Goal: Transaction & Acquisition: Purchase product/service

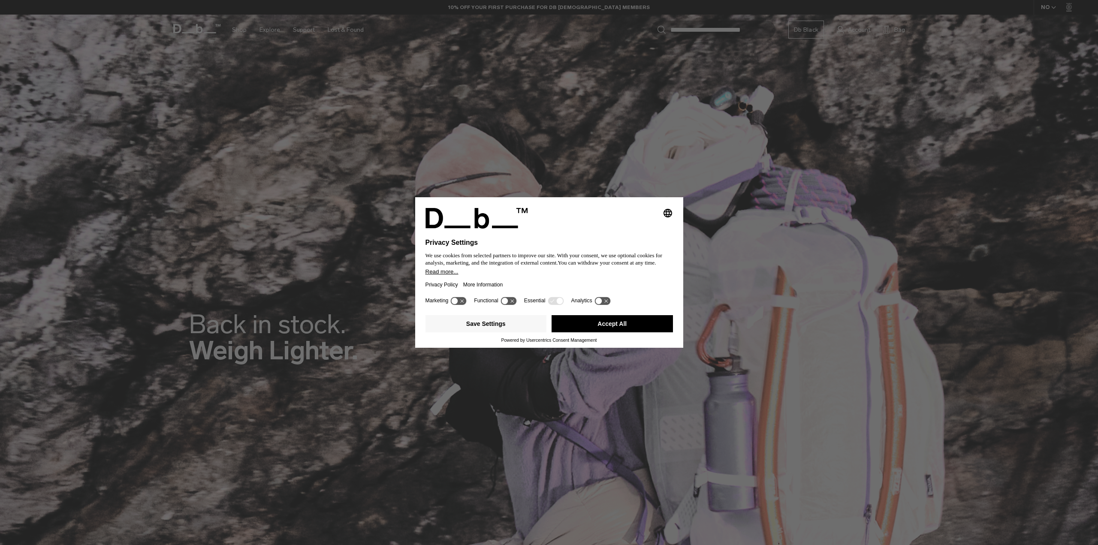
click at [620, 321] on button "Accept All" at bounding box center [612, 323] width 121 height 17
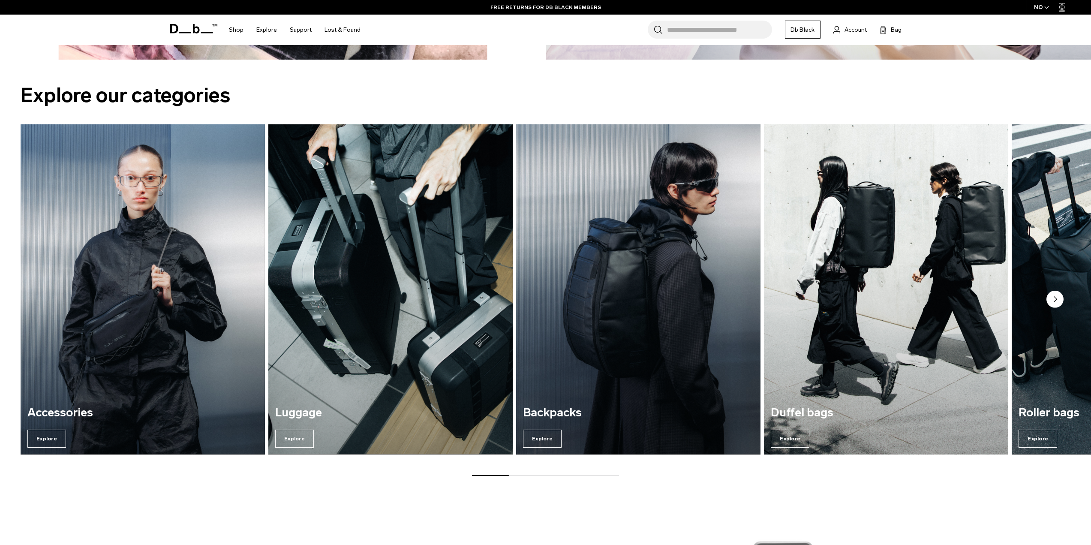
scroll to position [986, 0]
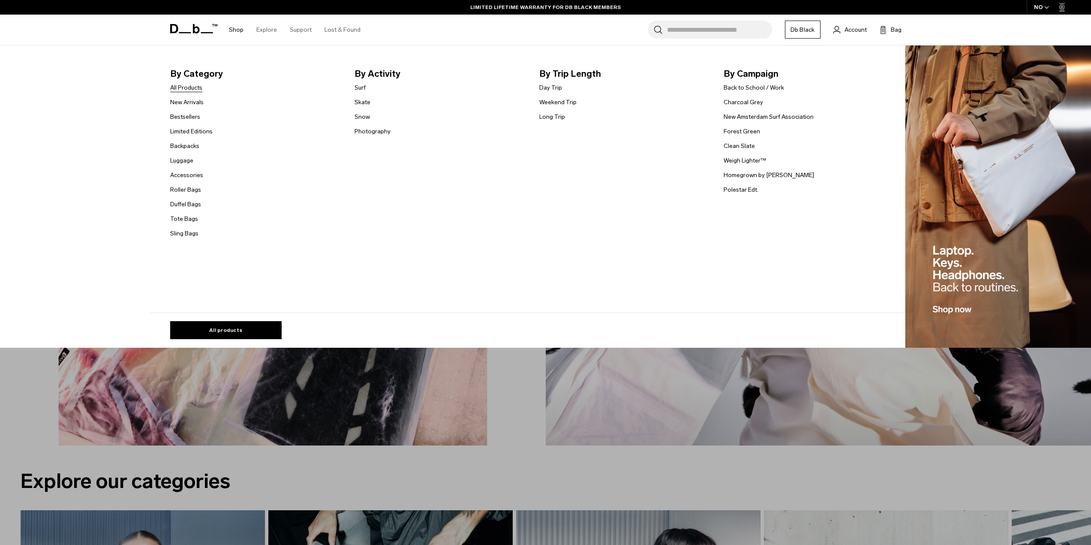
click at [201, 89] on link "All Products" at bounding box center [186, 87] width 32 height 9
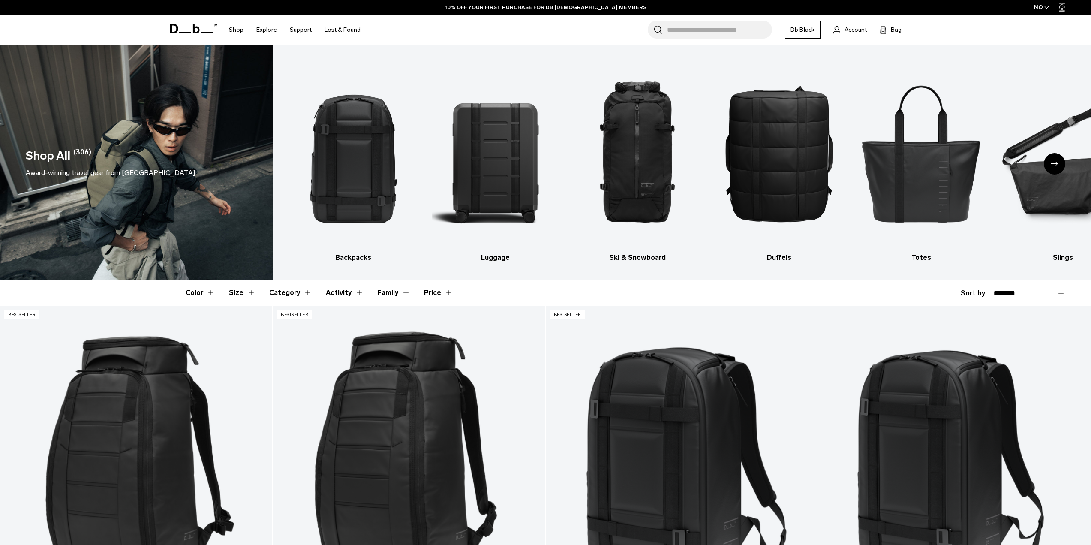
click at [431, 295] on button "Price" at bounding box center [438, 292] width 29 height 25
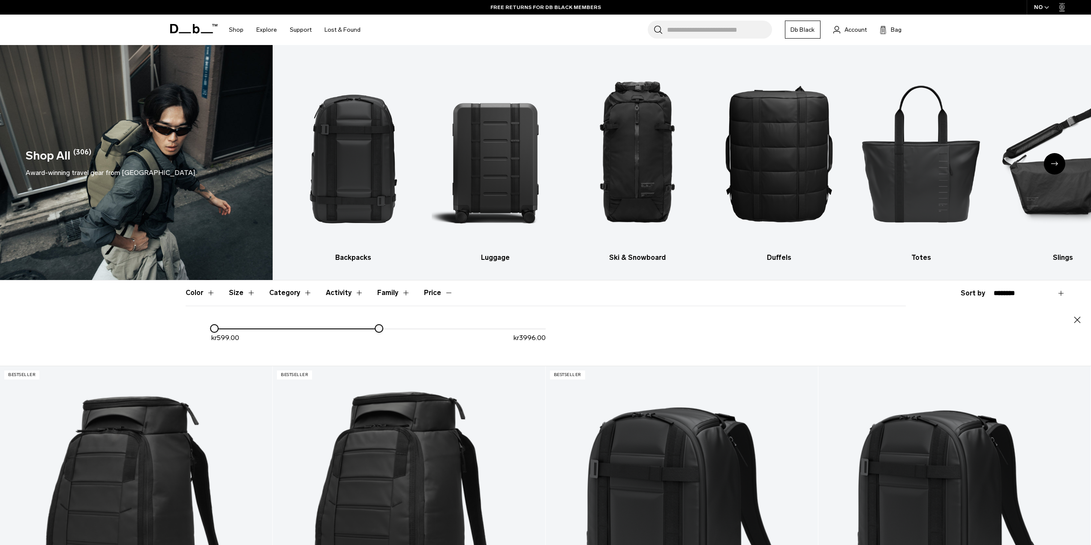
drag, startPoint x: 549, startPoint y: 329, endPoint x: 380, endPoint y: 317, distance: 170.2
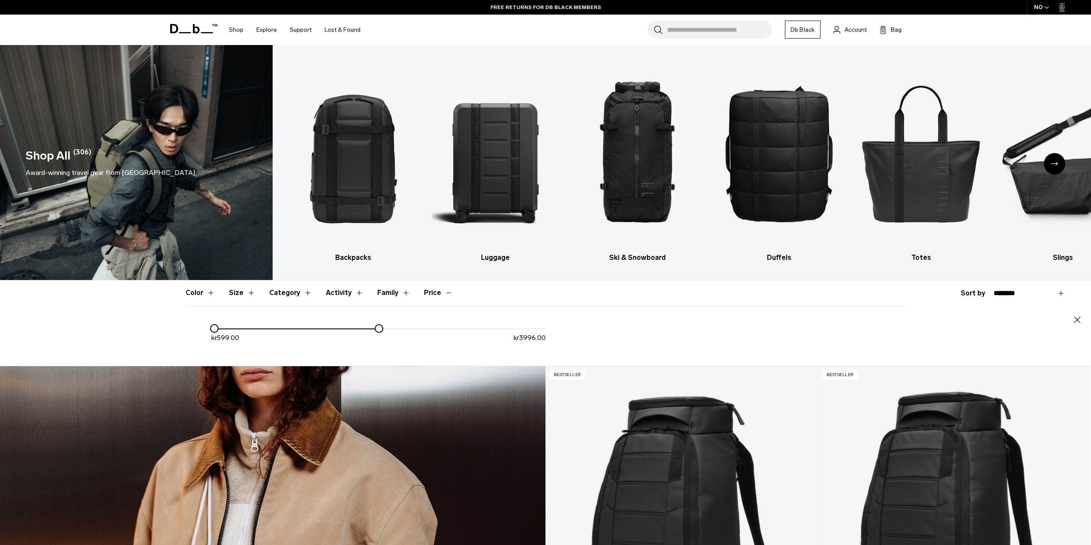
click at [380, 317] on div "Close kr 599.00 kr 3996.00" at bounding box center [546, 336] width 721 height 60
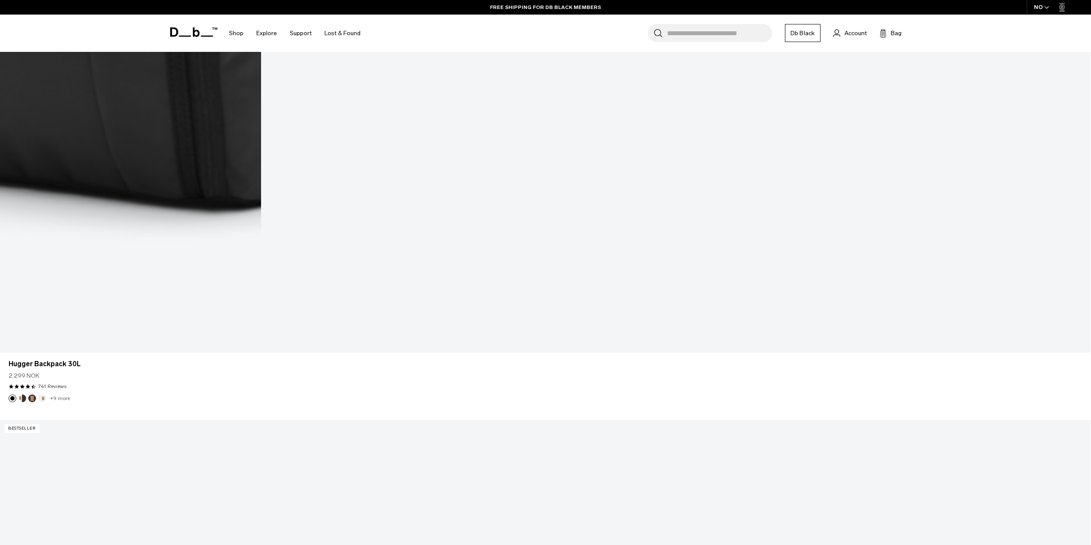
scroll to position [2573, 0]
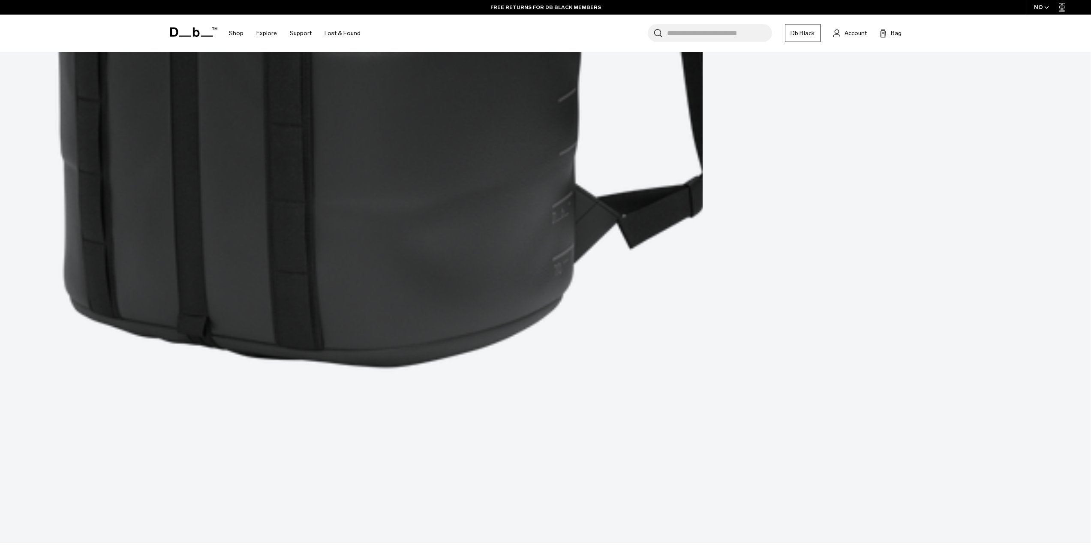
scroll to position [6287, 0]
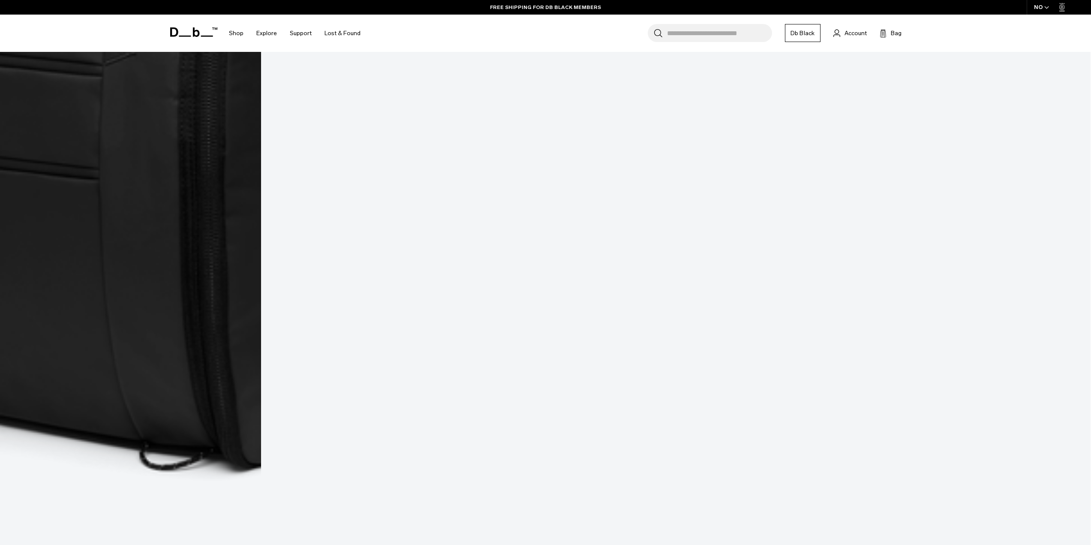
scroll to position [9890, 0]
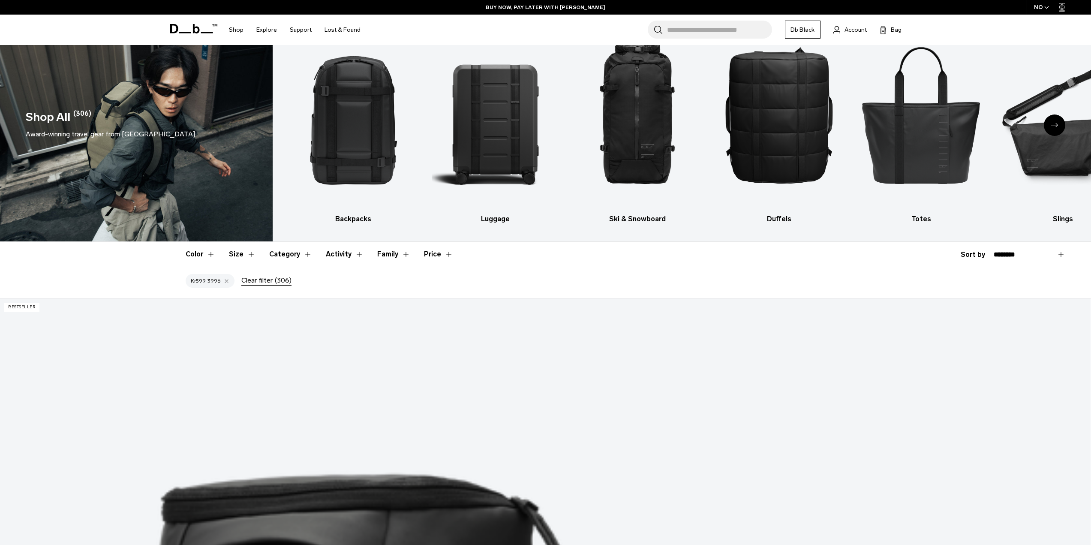
scroll to position [15, 0]
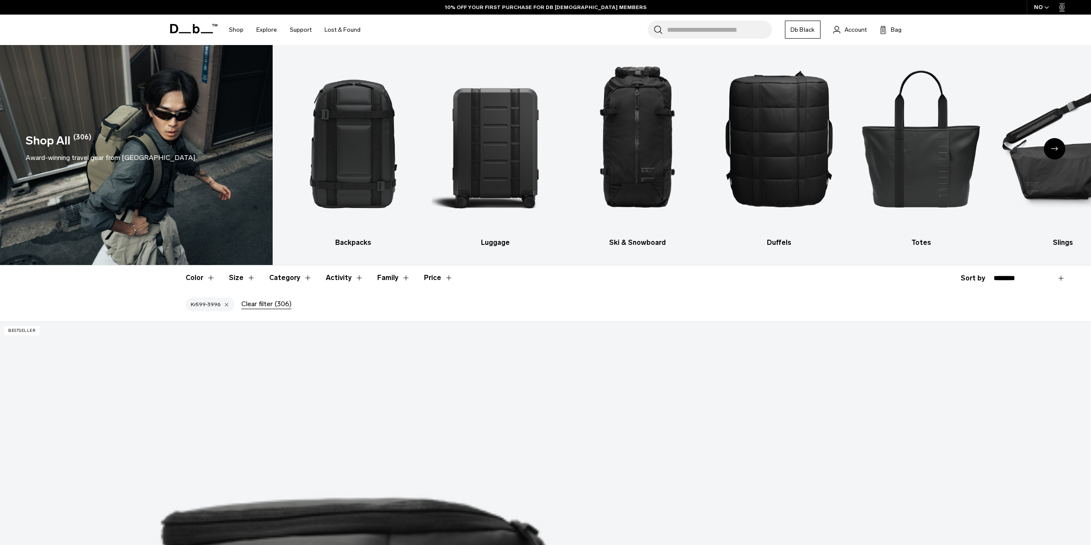
click at [200, 305] on div "kr599-3996" at bounding box center [210, 305] width 49 height 14
click at [219, 305] on div "kr599-3996" at bounding box center [210, 305] width 49 height 14
click at [227, 305] on div at bounding box center [227, 305] width 6 height 8
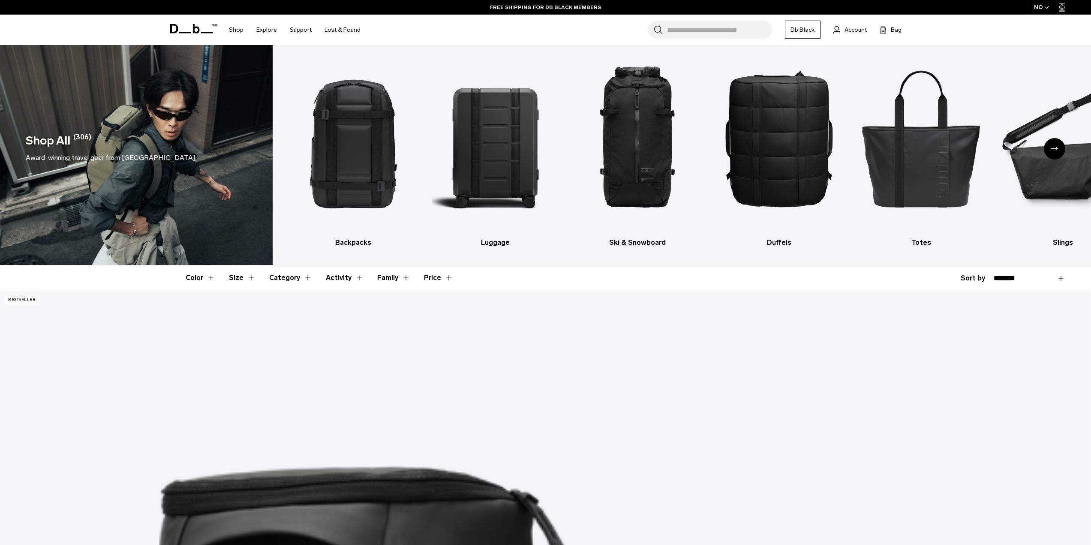
click at [424, 283] on button "Price" at bounding box center [438, 277] width 29 height 25
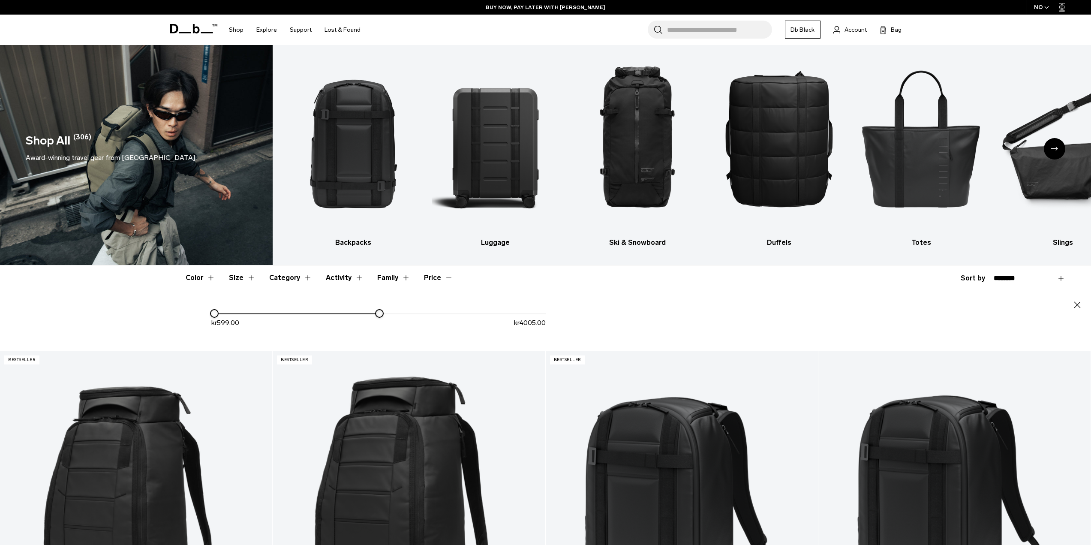
drag, startPoint x: 550, startPoint y: 315, endPoint x: 381, endPoint y: 332, distance: 170.2
click at [381, 332] on div "kr 599.00 kr 4005.00" at bounding box center [378, 321] width 335 height 27
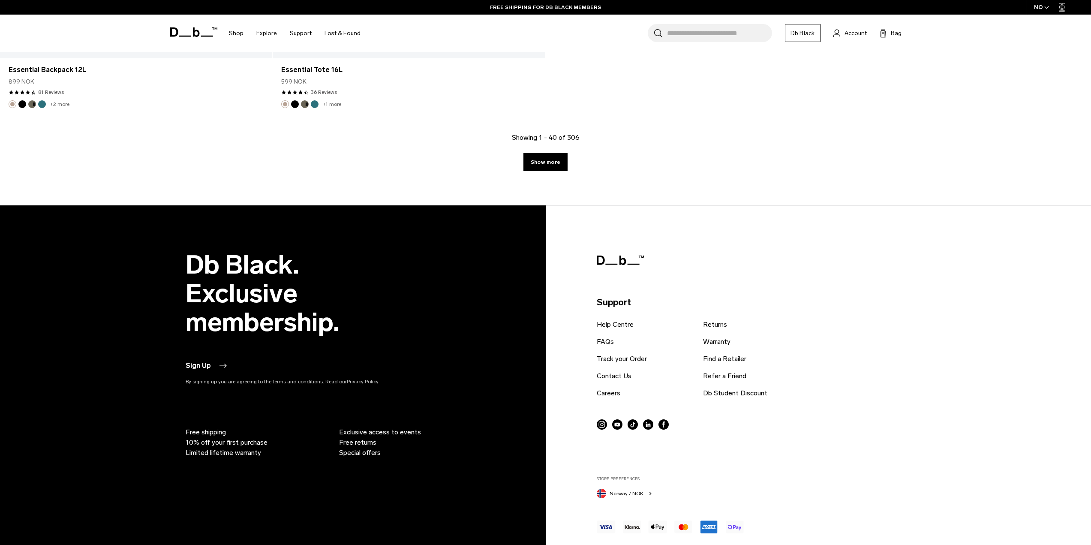
scroll to position [3017, 0]
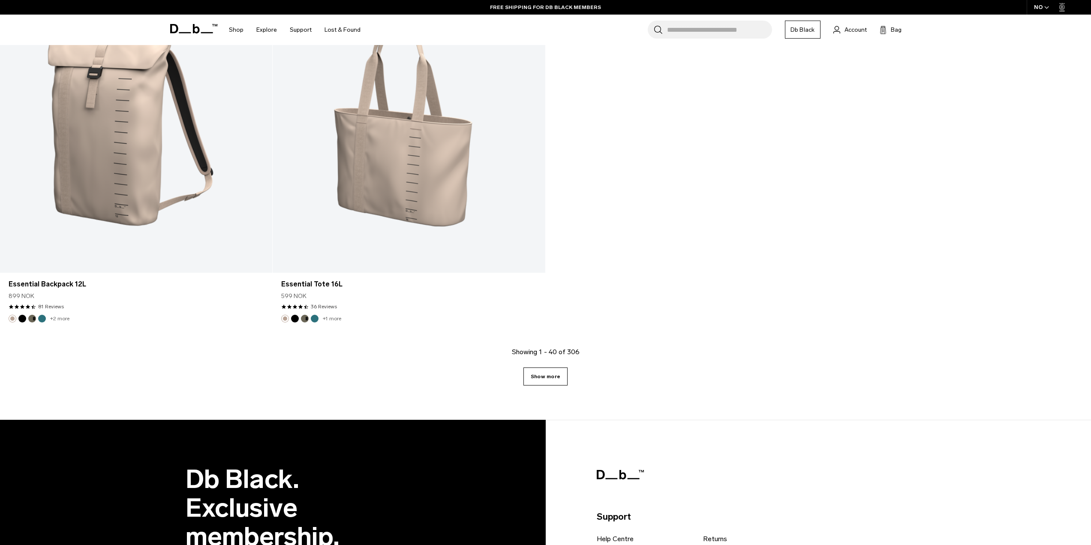
click at [531, 372] on link "Show more" at bounding box center [546, 377] width 44 height 18
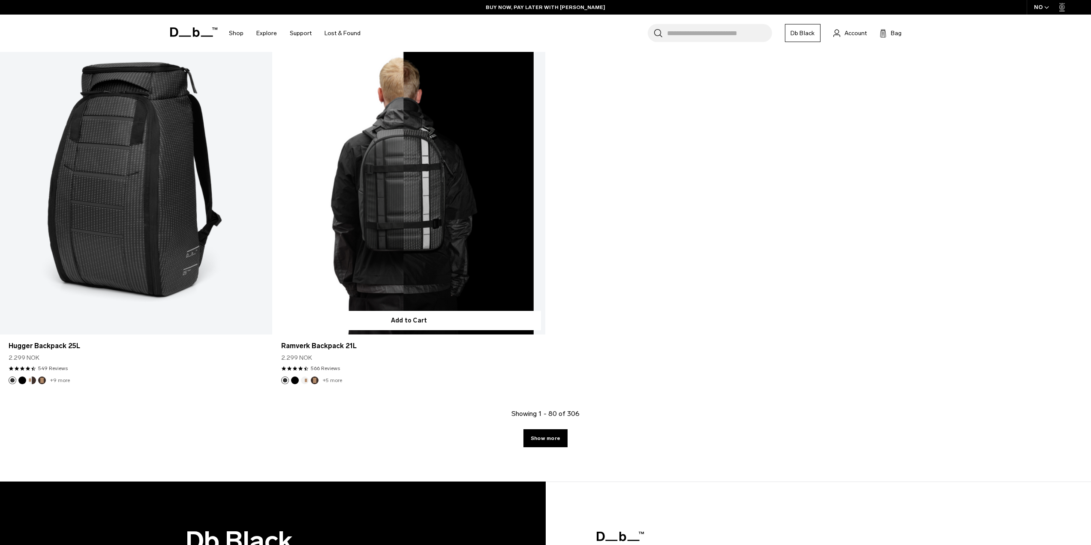
scroll to position [6645, 0]
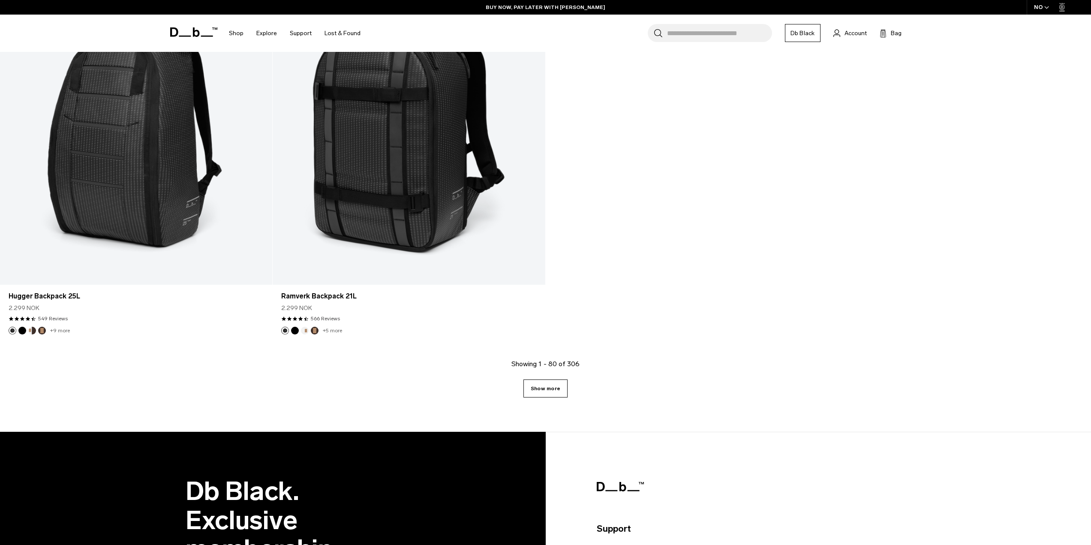
click at [546, 383] on link "Show more" at bounding box center [546, 389] width 44 height 18
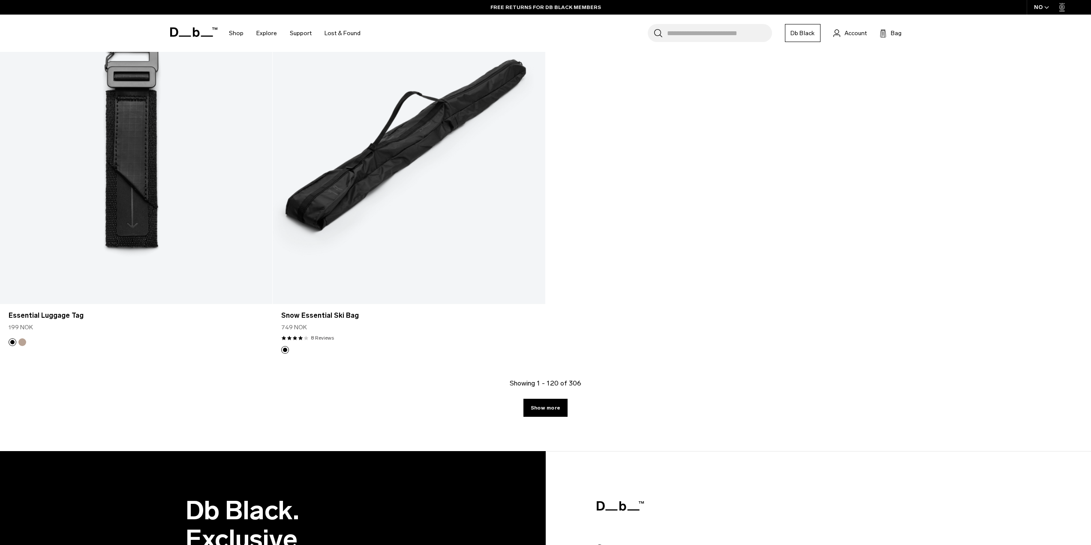
scroll to position [10420, 0]
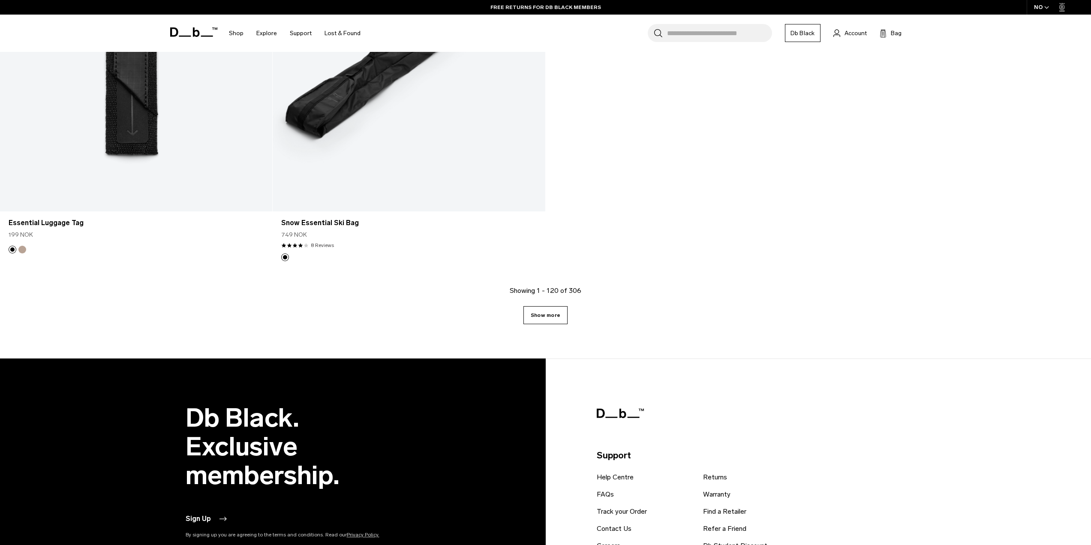
click at [556, 323] on link "Show more" at bounding box center [546, 315] width 44 height 18
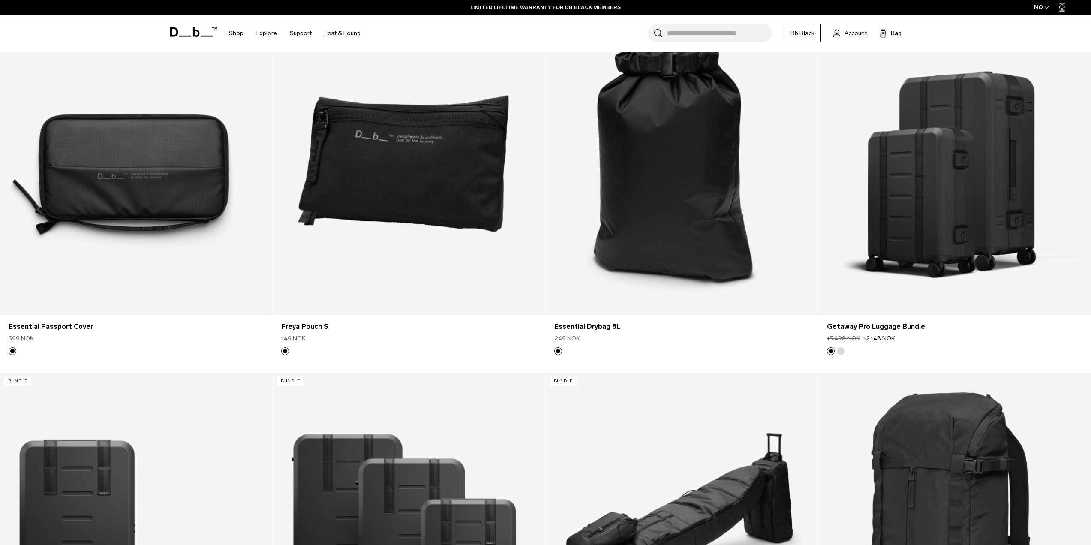
click at [558, 315] on div at bounding box center [682, 163] width 272 height 303
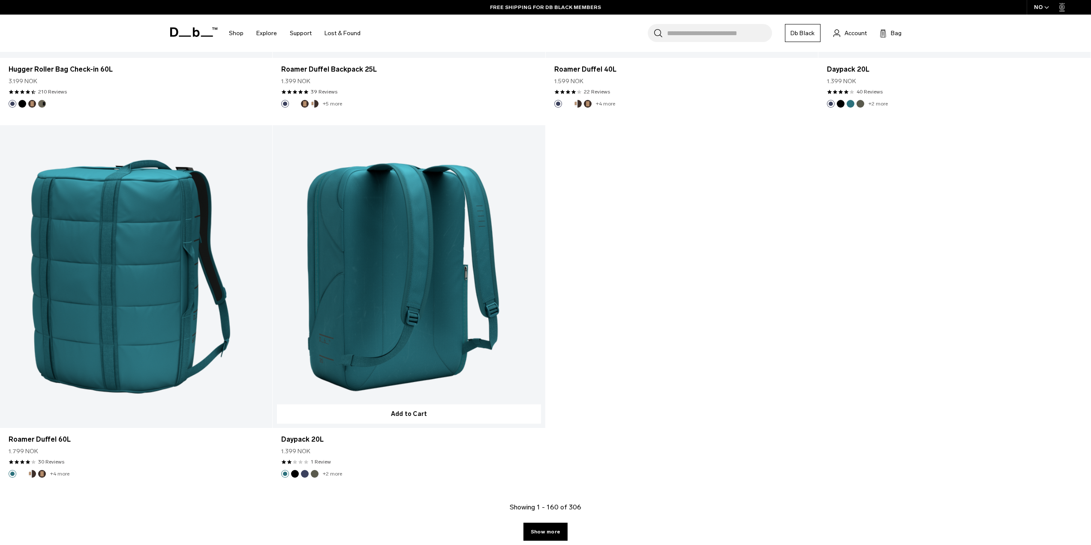
scroll to position [14108, 0]
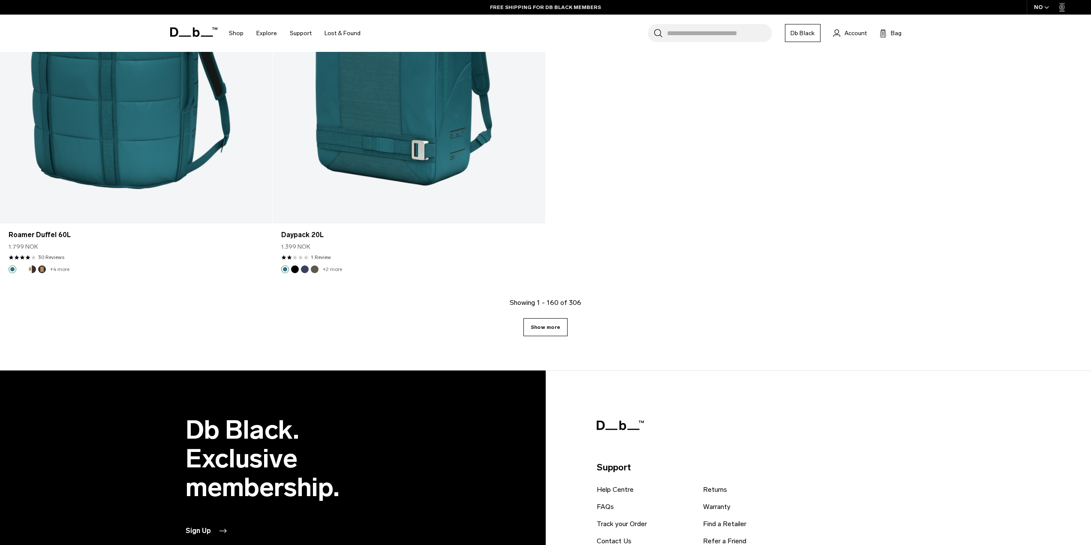
click at [534, 333] on link "Show more" at bounding box center [546, 327] width 44 height 18
click at [536, 329] on link "Show more" at bounding box center [546, 327] width 44 height 18
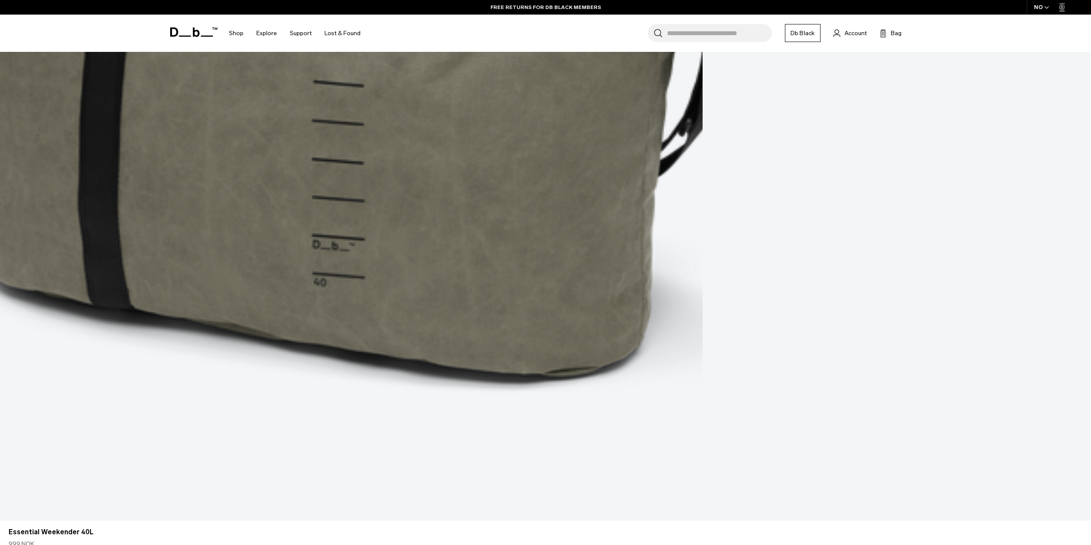
scroll to position [3731, 0]
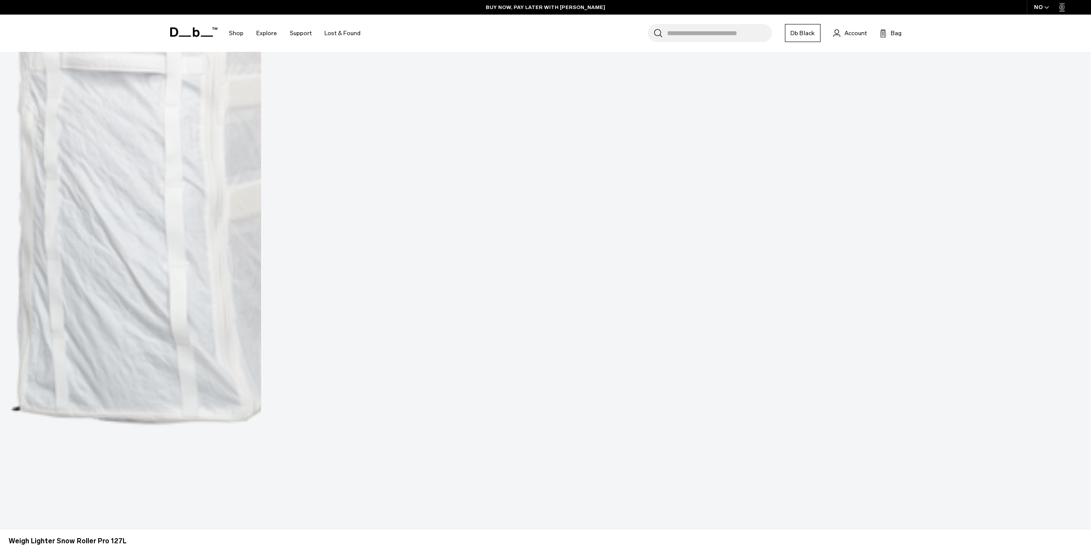
scroll to position [7463, 0]
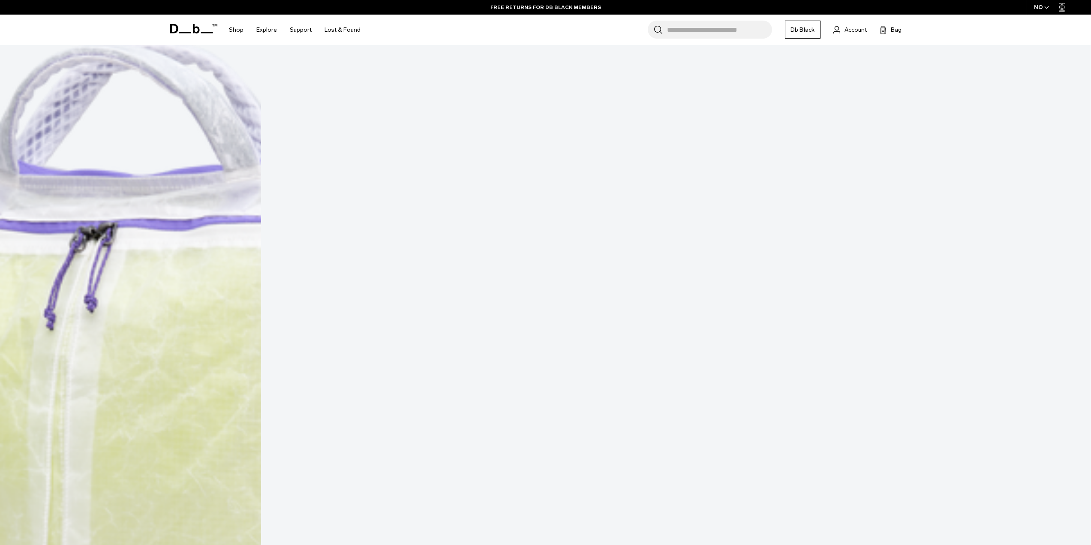
scroll to position [8052, 0]
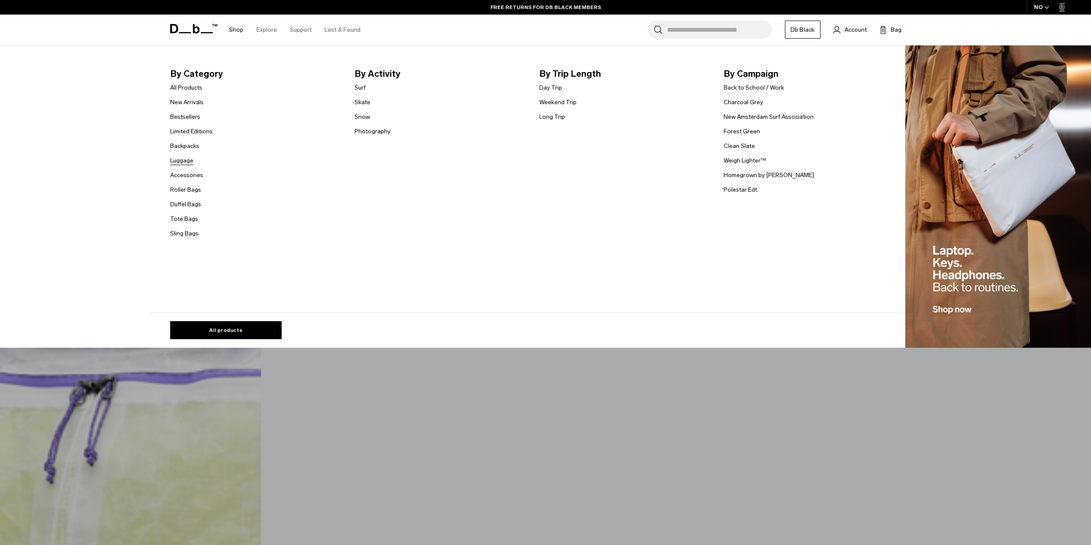
click at [189, 162] on link "Luggage" at bounding box center [181, 160] width 23 height 9
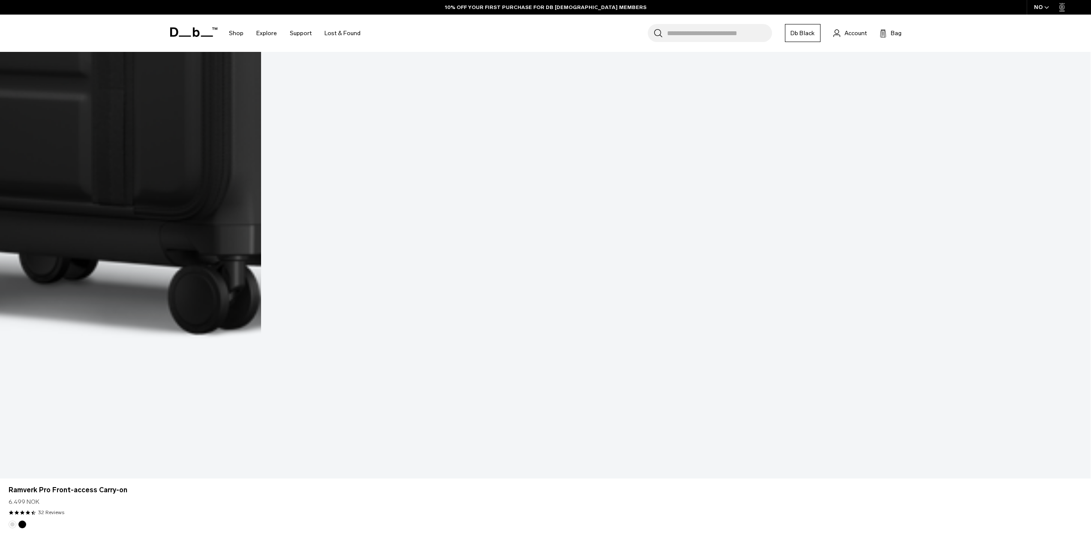
scroll to position [986, 0]
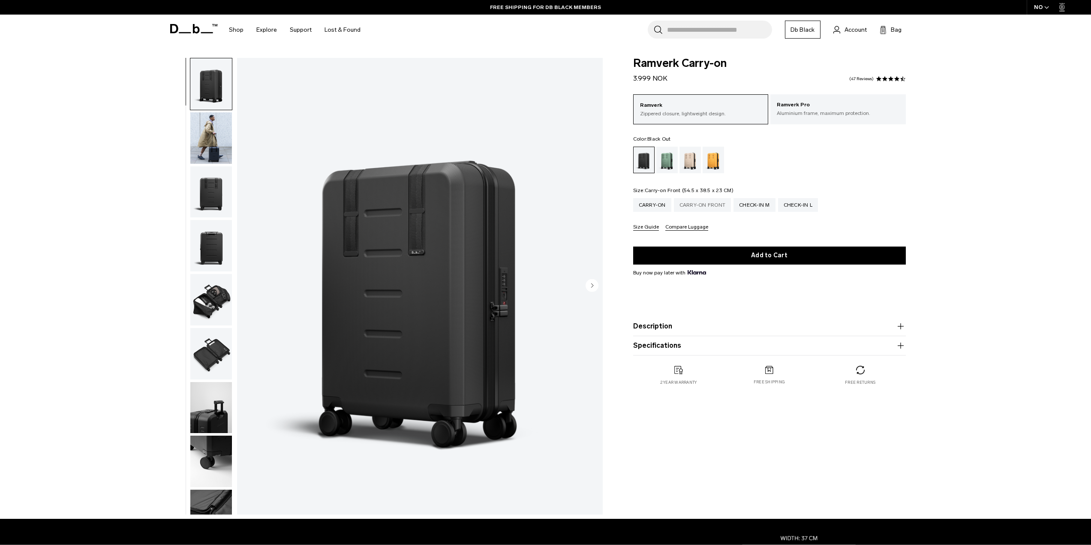
click at [684, 205] on div "Carry-on Front" at bounding box center [702, 205] width 57 height 14
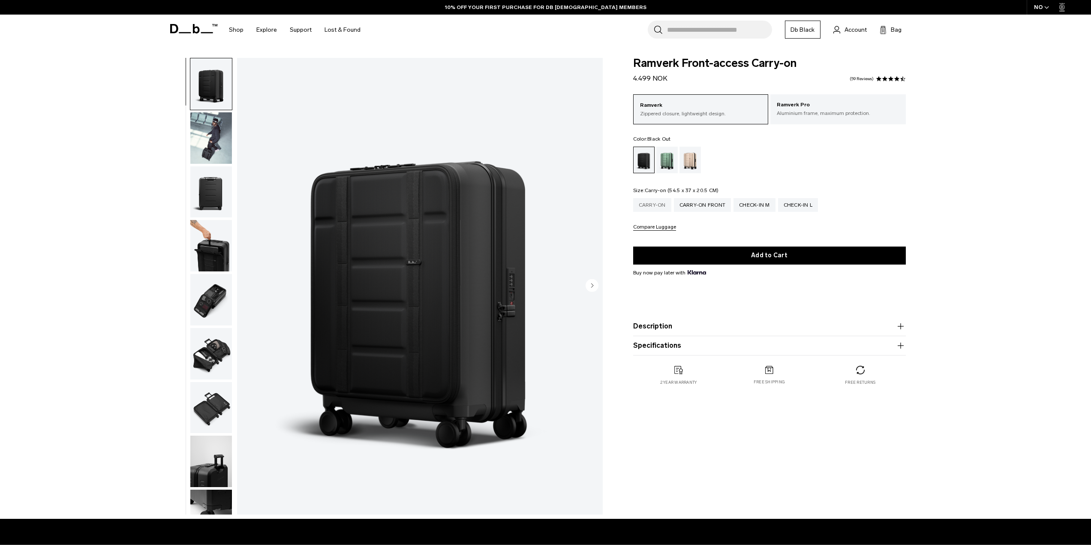
click at [653, 204] on div "Carry-on" at bounding box center [652, 205] width 38 height 14
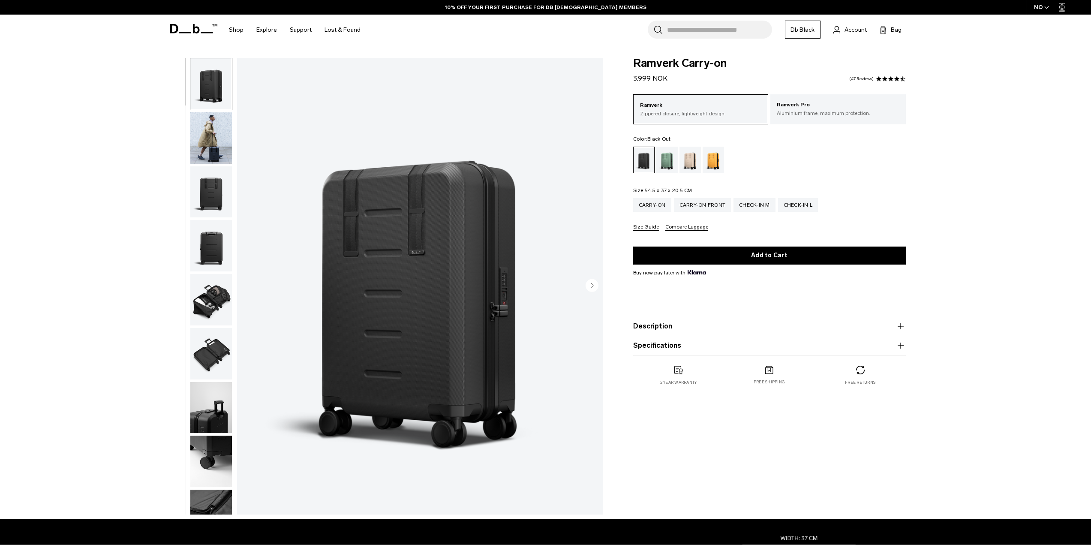
click at [198, 229] on img "button" at bounding box center [211, 245] width 42 height 51
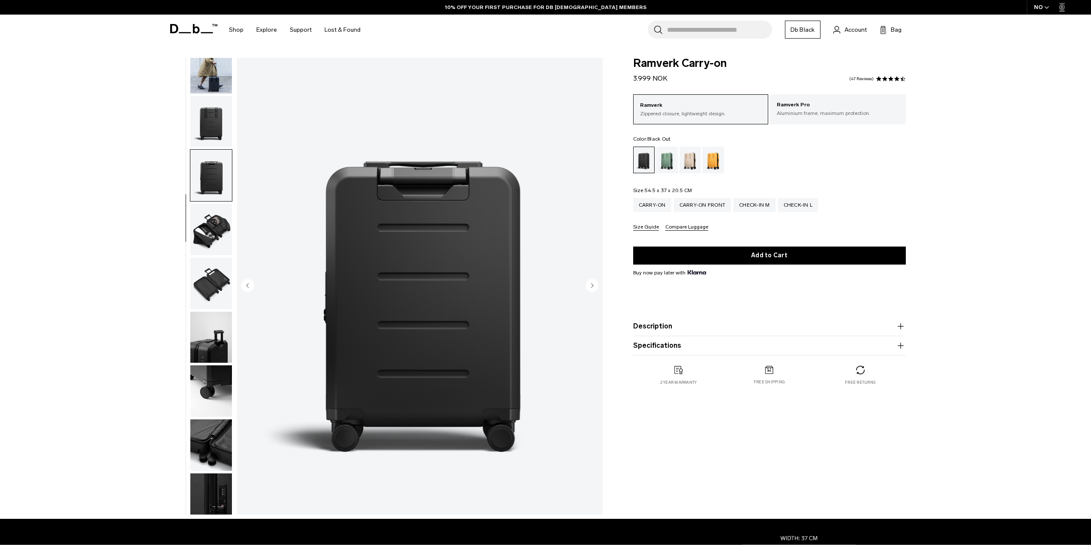
scroll to position [81, 0]
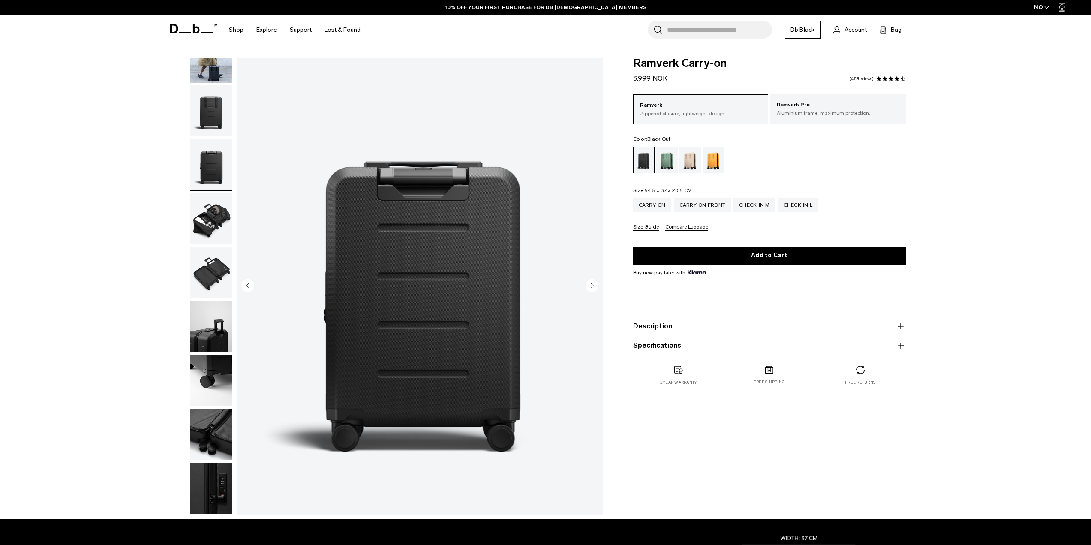
click at [199, 233] on img "button" at bounding box center [211, 218] width 42 height 51
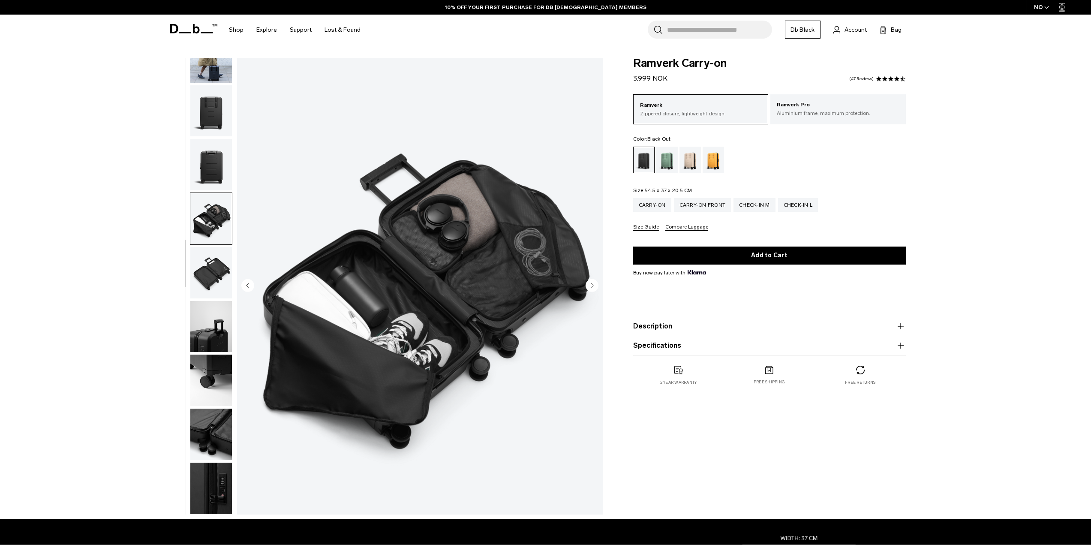
click at [205, 238] on img "button" at bounding box center [211, 218] width 42 height 51
click at [207, 254] on img "button" at bounding box center [211, 272] width 42 height 51
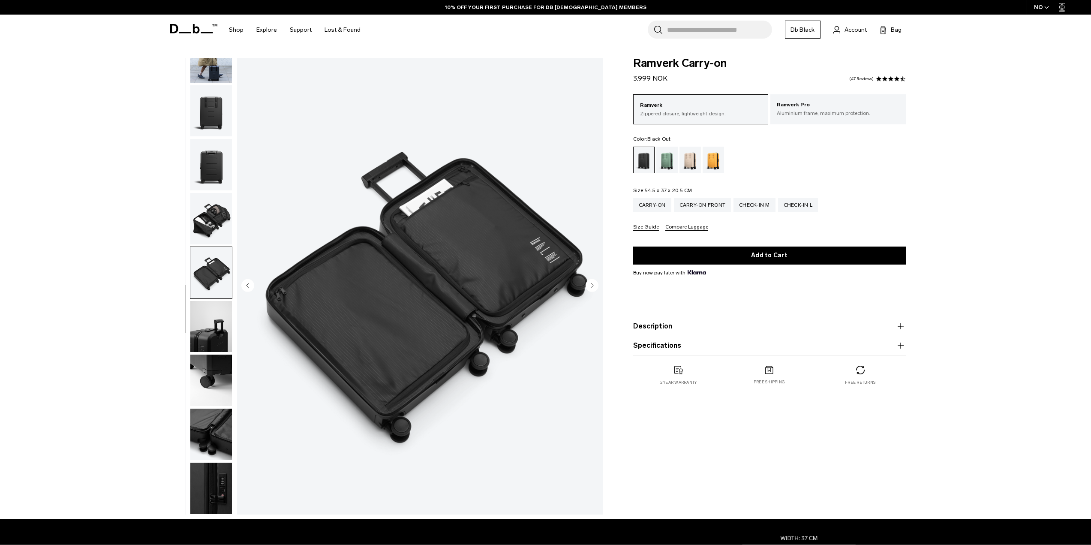
click at [208, 292] on img "button" at bounding box center [211, 272] width 42 height 51
click at [210, 314] on img "button" at bounding box center [211, 326] width 42 height 51
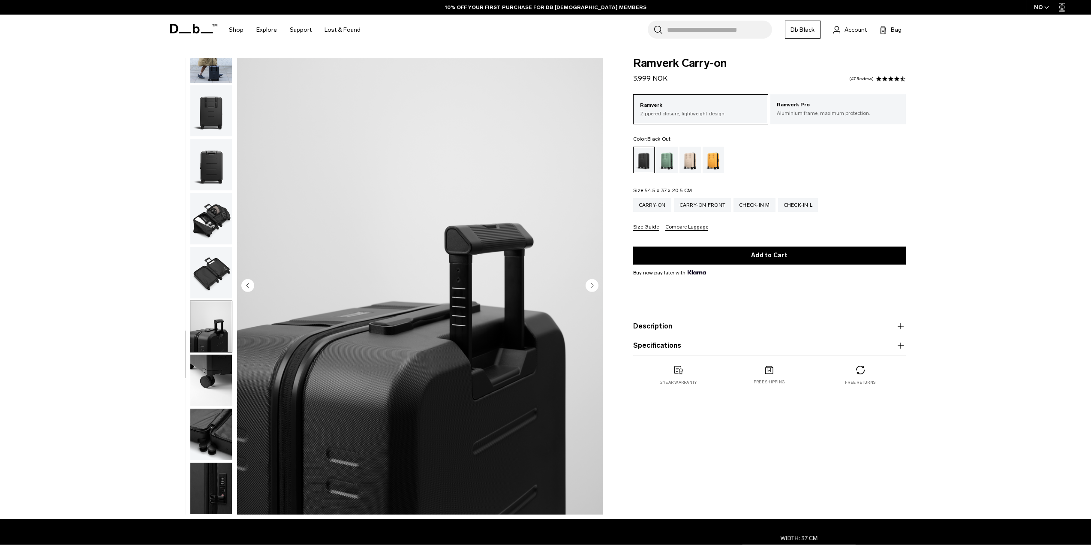
click at [212, 355] on img "button" at bounding box center [211, 380] width 42 height 51
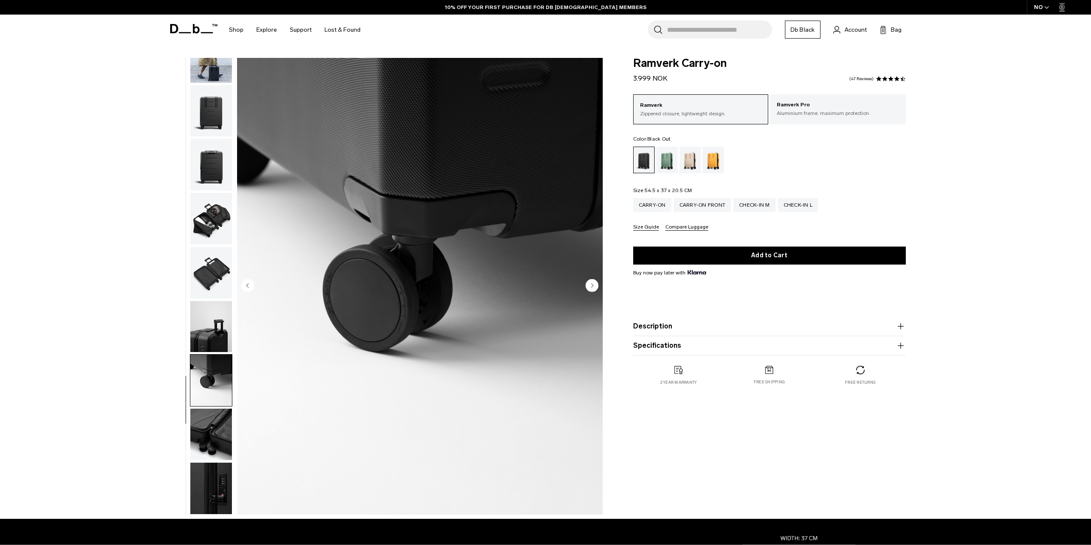
click at [211, 399] on img "button" at bounding box center [211, 380] width 42 height 51
click at [216, 411] on img "button" at bounding box center [211, 434] width 42 height 51
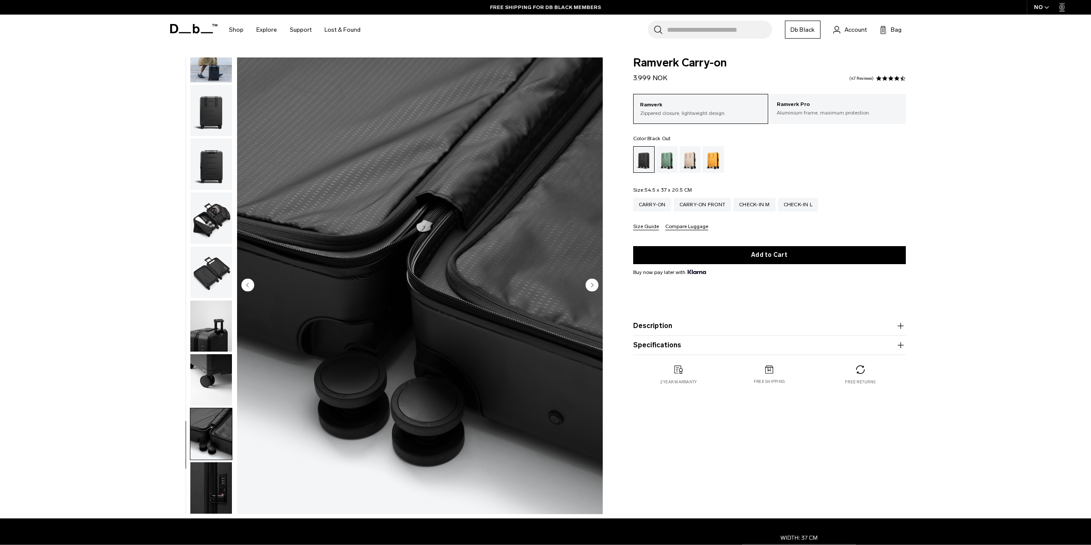
scroll to position [0, 0]
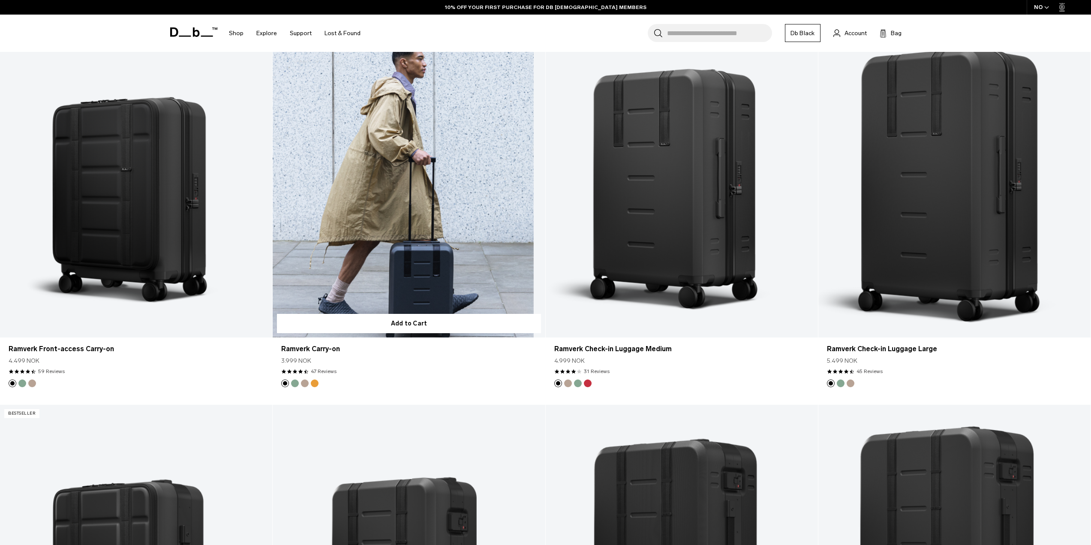
scroll to position [986, 0]
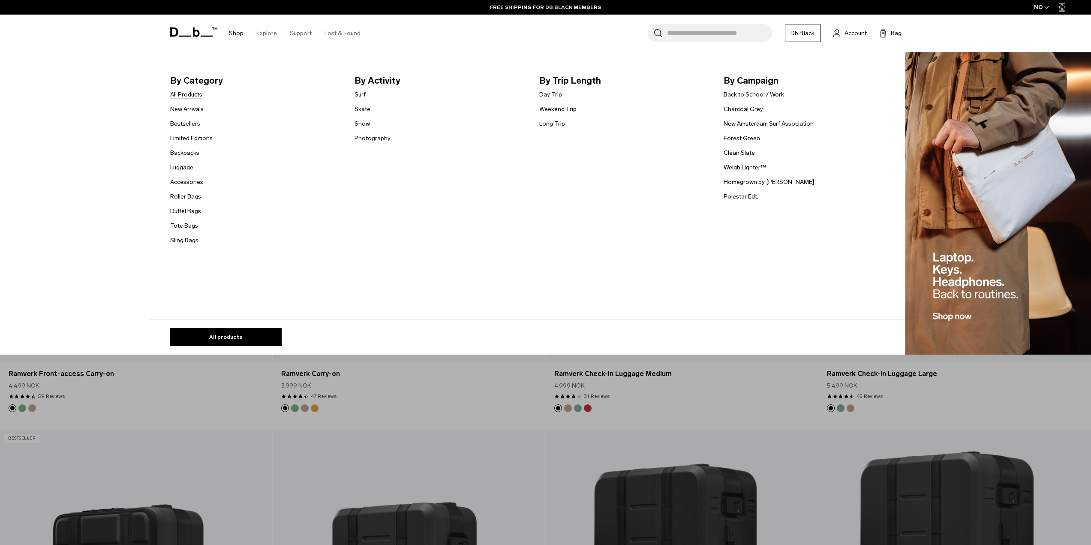
click at [199, 98] on link "All Products" at bounding box center [186, 94] width 32 height 9
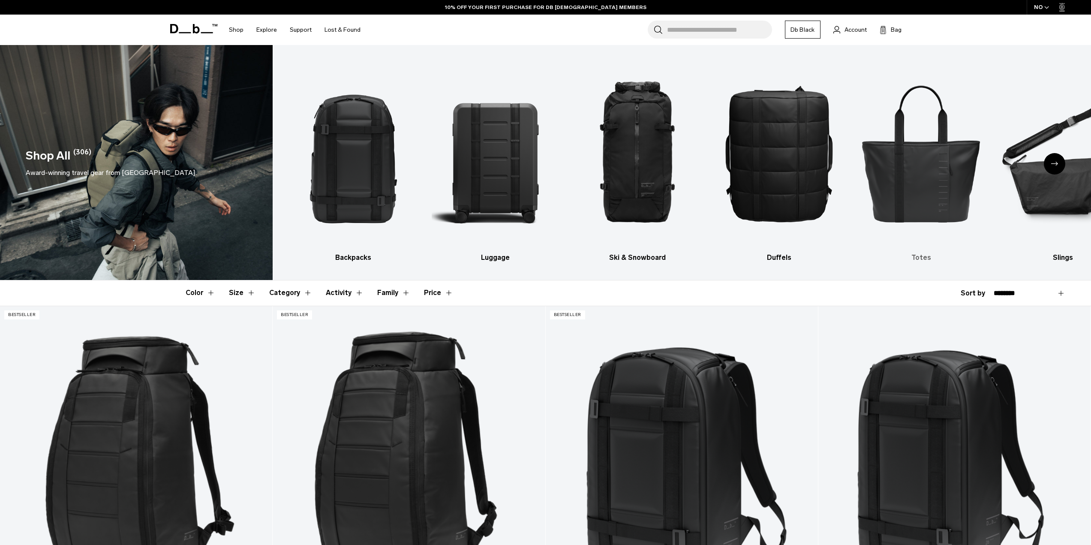
click at [959, 184] on img "5 / 10" at bounding box center [921, 153] width 127 height 190
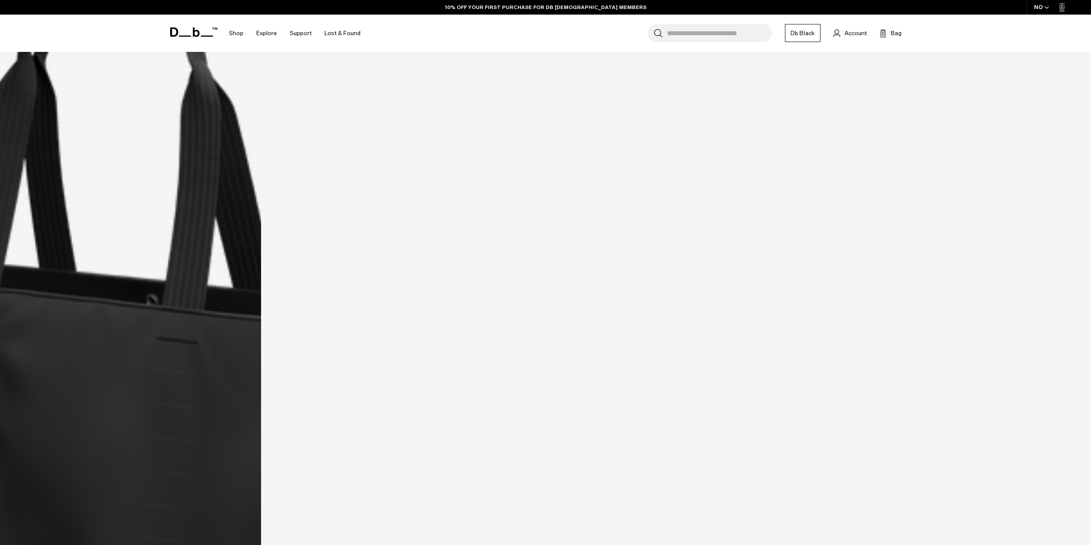
scroll to position [1693, 0]
